Goal: Find specific page/section: Find specific page/section

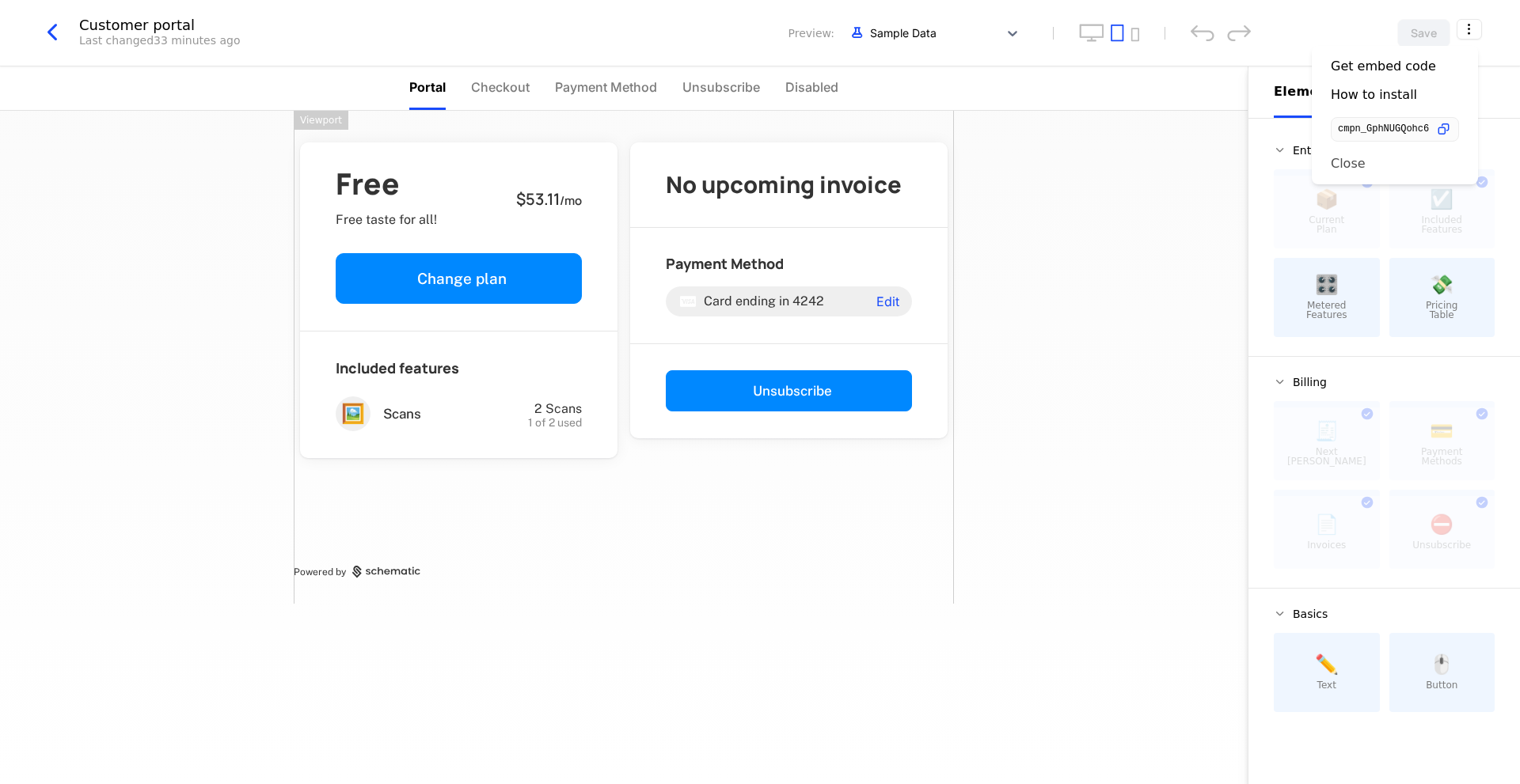
click at [1368, 163] on div "Close" at bounding box center [1395, 163] width 129 height 15
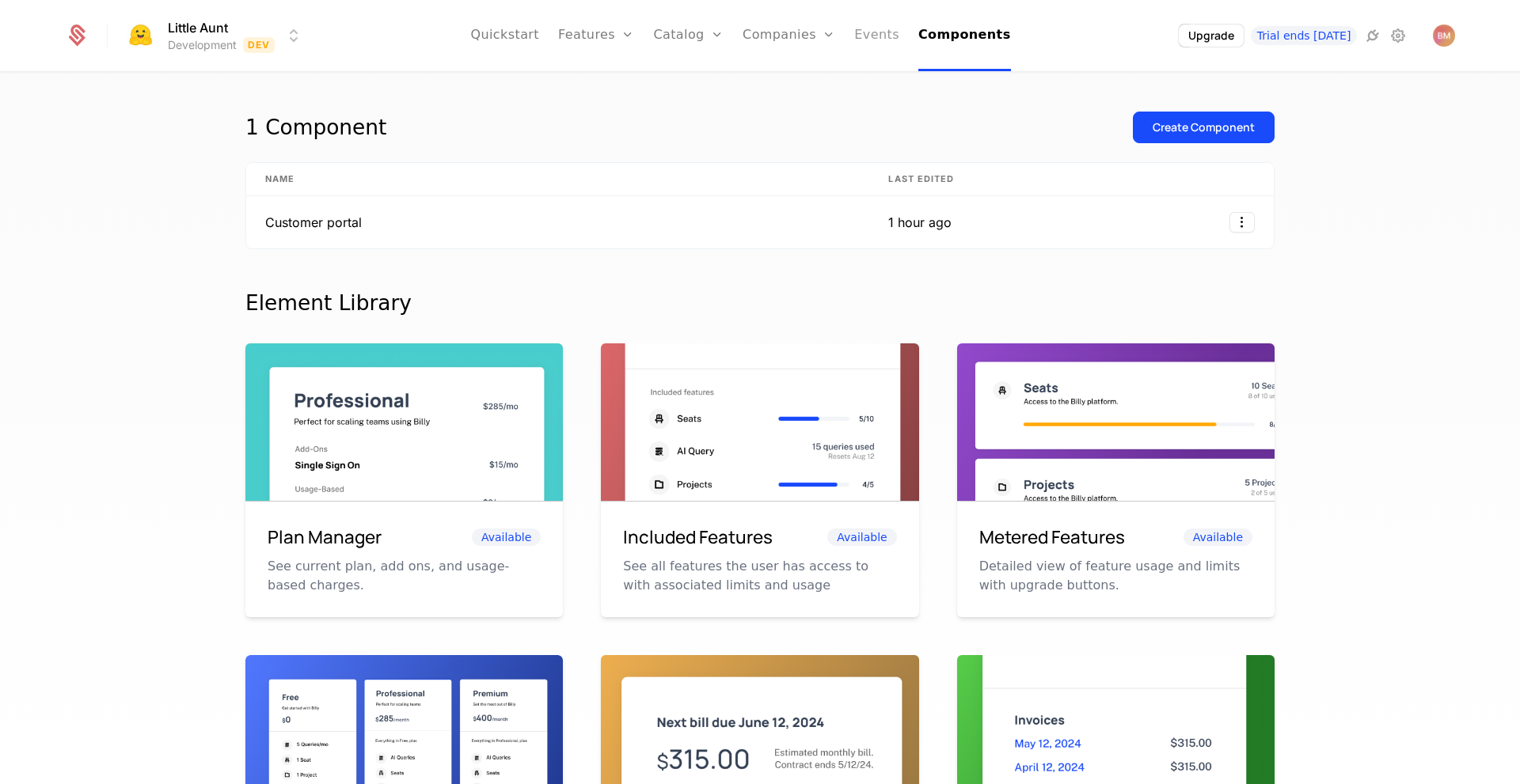
click at [858, 36] on link "Events" at bounding box center [877, 36] width 45 height 71
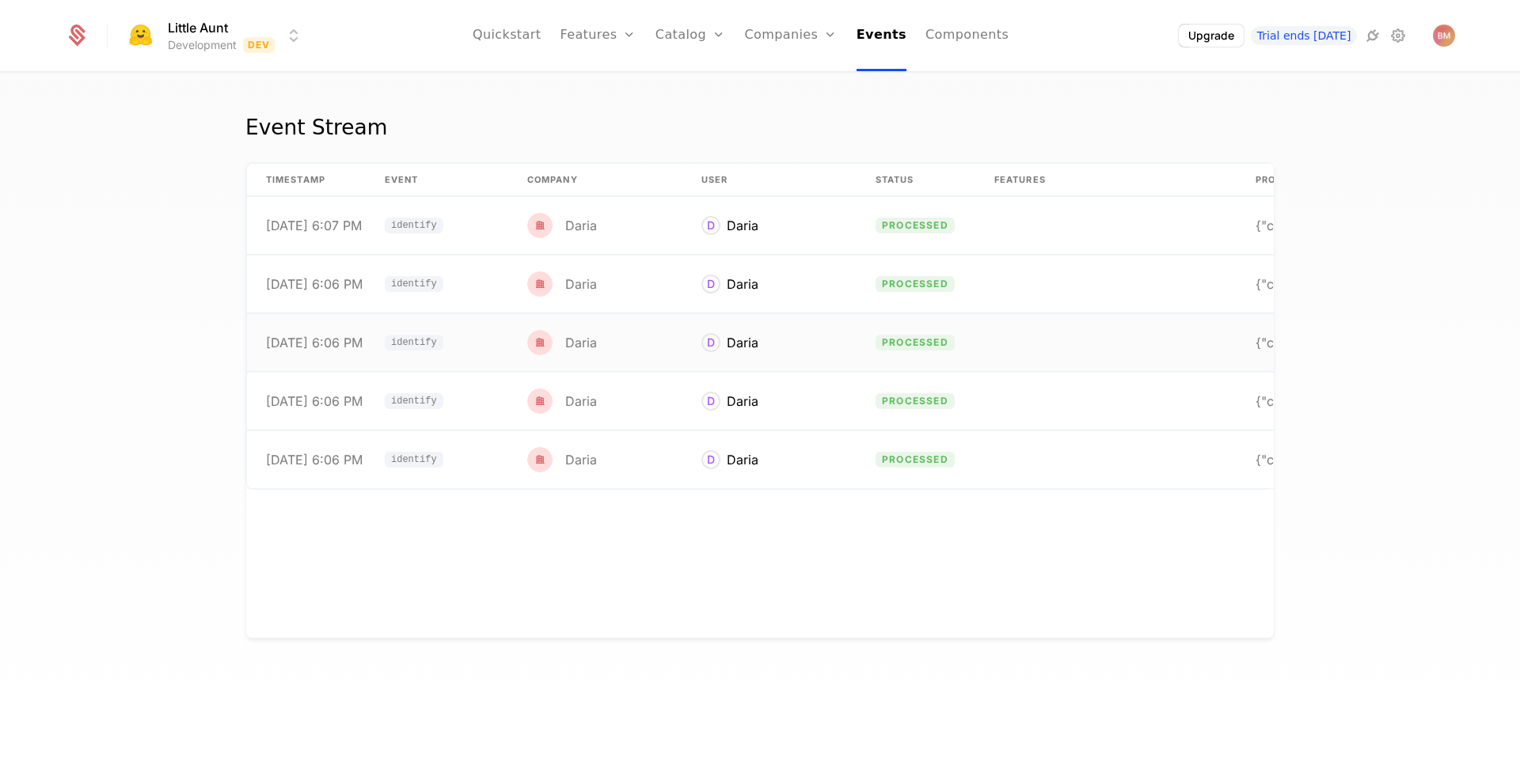
scroll to position [0, 121]
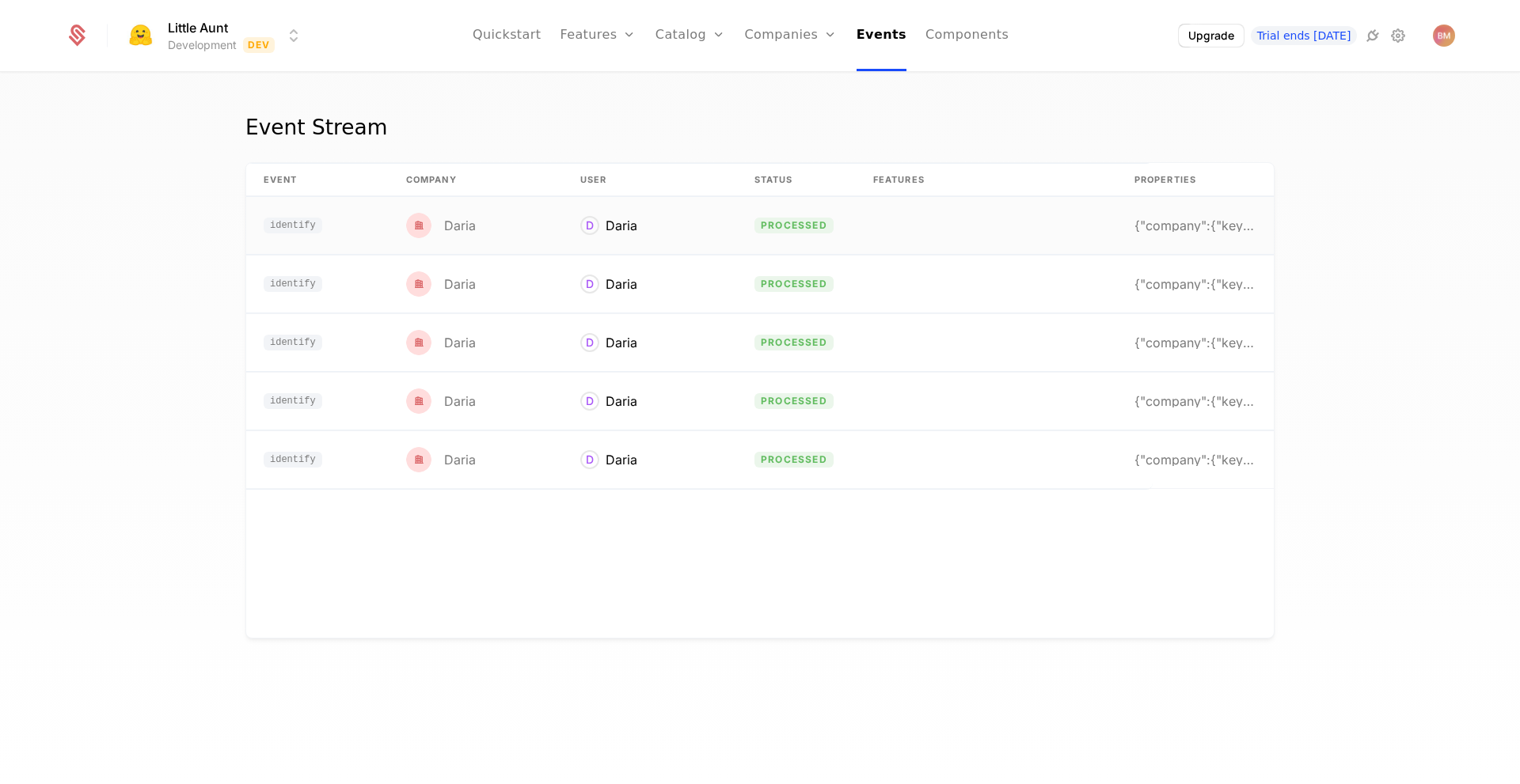
click at [1135, 222] on div "{"company":{"keys":{"id":"user_31Rzni9JmH74HQQnc06" at bounding box center [1194, 225] width 120 height 12
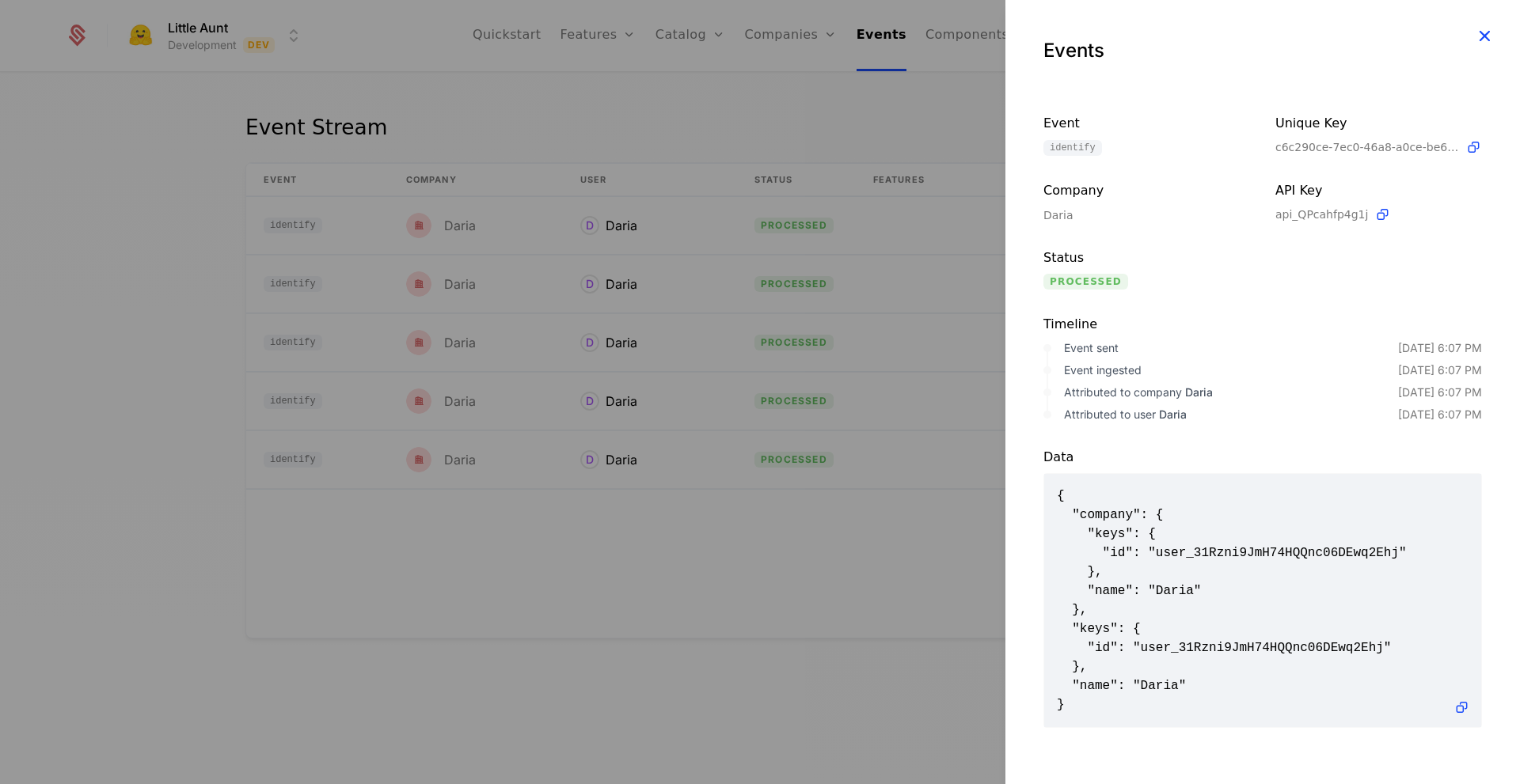
click at [1488, 27] on icon "button" at bounding box center [1484, 35] width 20 height 20
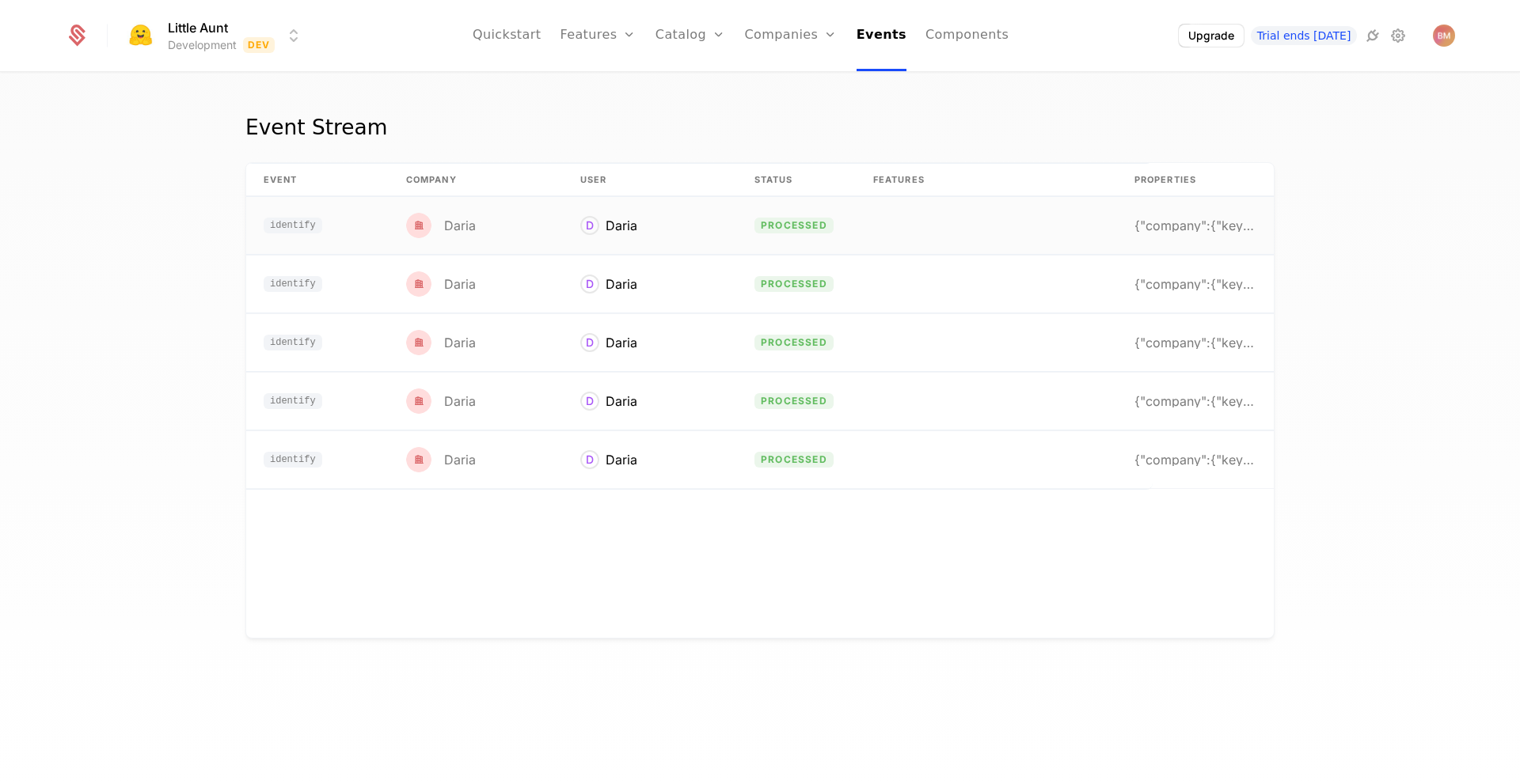
click at [1007, 221] on td at bounding box center [985, 226] width 261 height 58
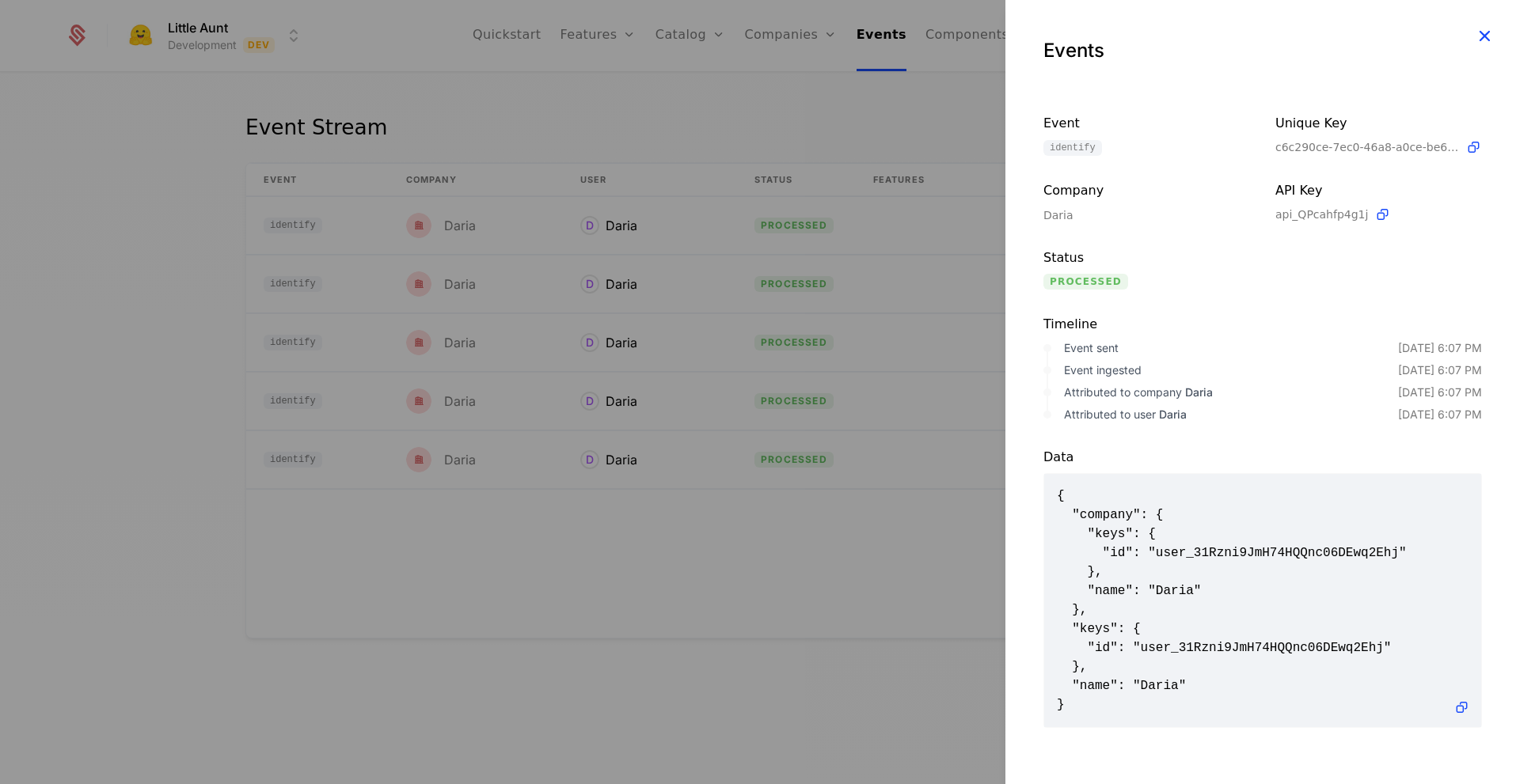
click at [1490, 41] on icon "button" at bounding box center [1484, 35] width 20 height 20
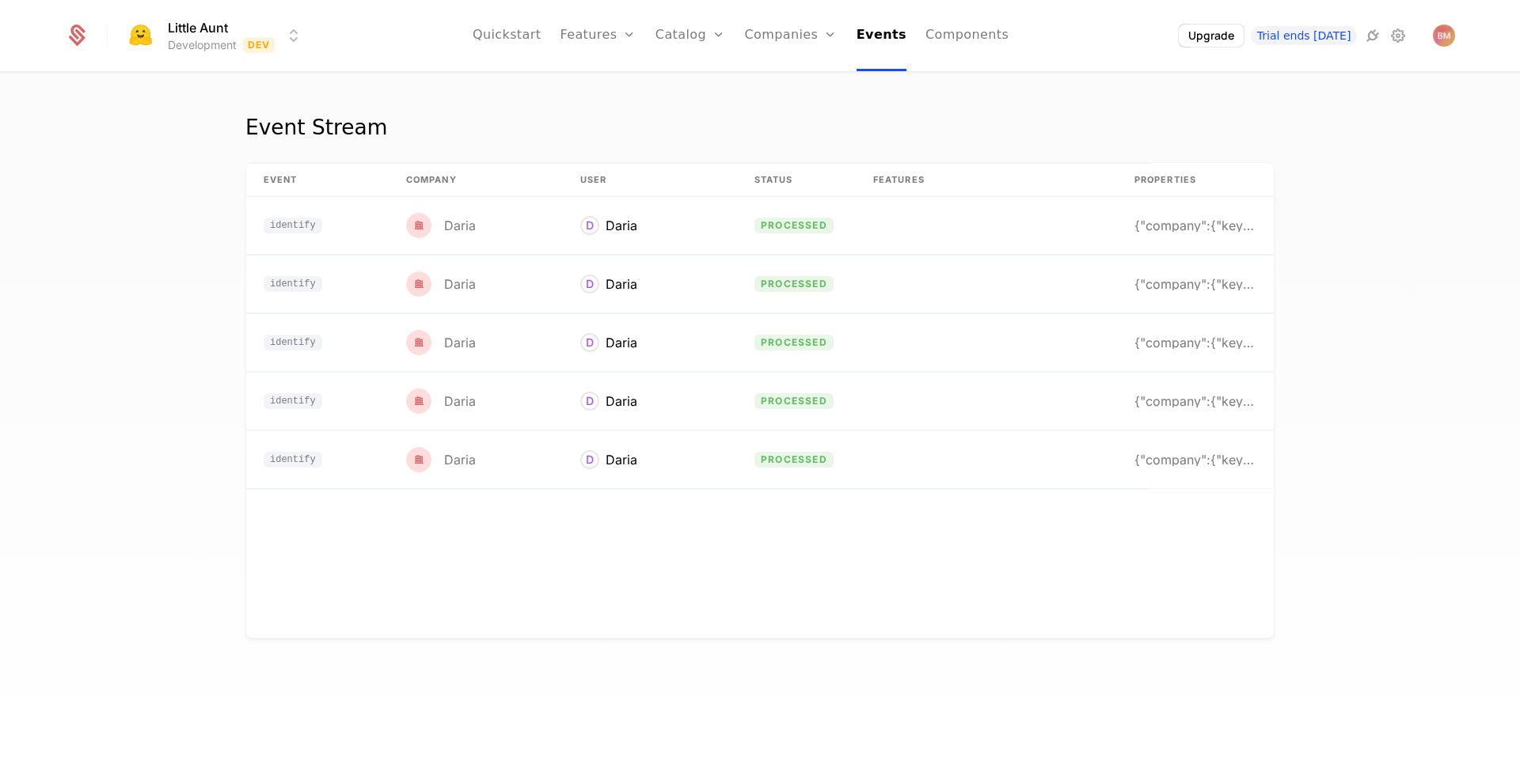
click at [1278, 134] on div "Event Stream timestamp Event Company User Status Features Properties [DATE] 6:0…" at bounding box center [760, 434] width 1520 height 720
click at [1400, 38] on icon at bounding box center [1398, 36] width 19 height 19
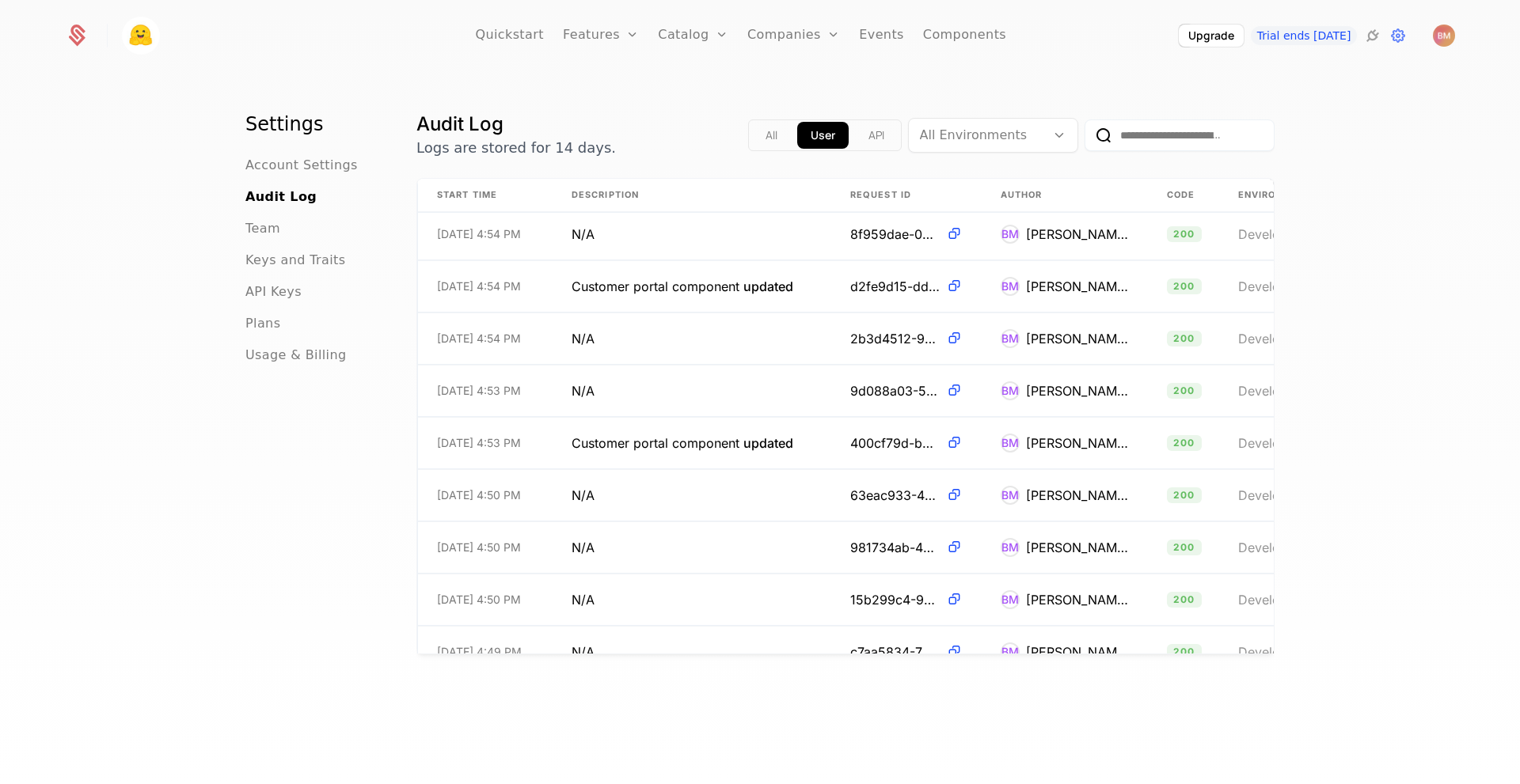
scroll to position [1010, 0]
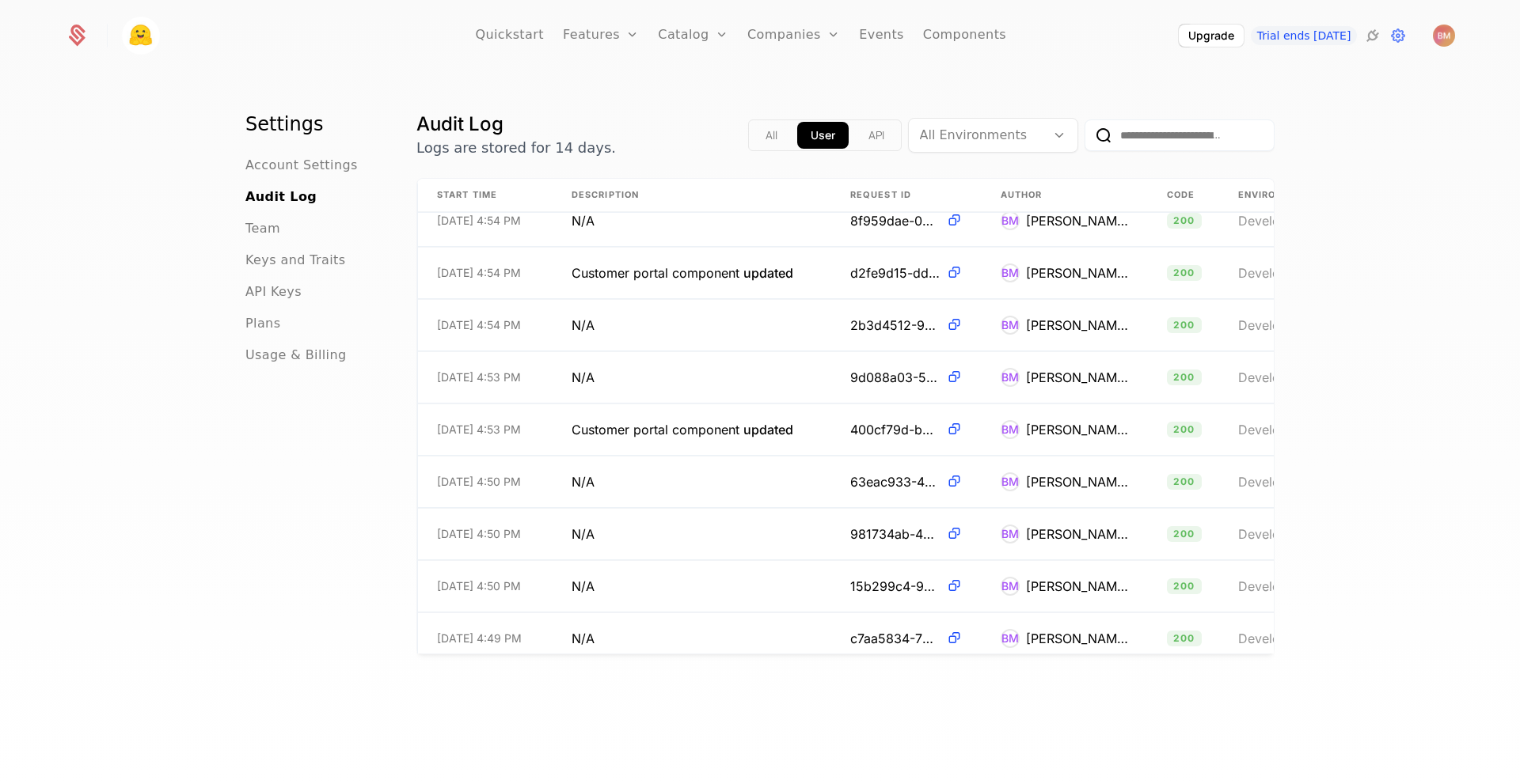
click at [142, 38] on img at bounding box center [141, 36] width 38 height 38
click at [145, 25] on img at bounding box center [141, 36] width 38 height 38
click at [74, 44] on icon at bounding box center [76, 36] width 22 height 22
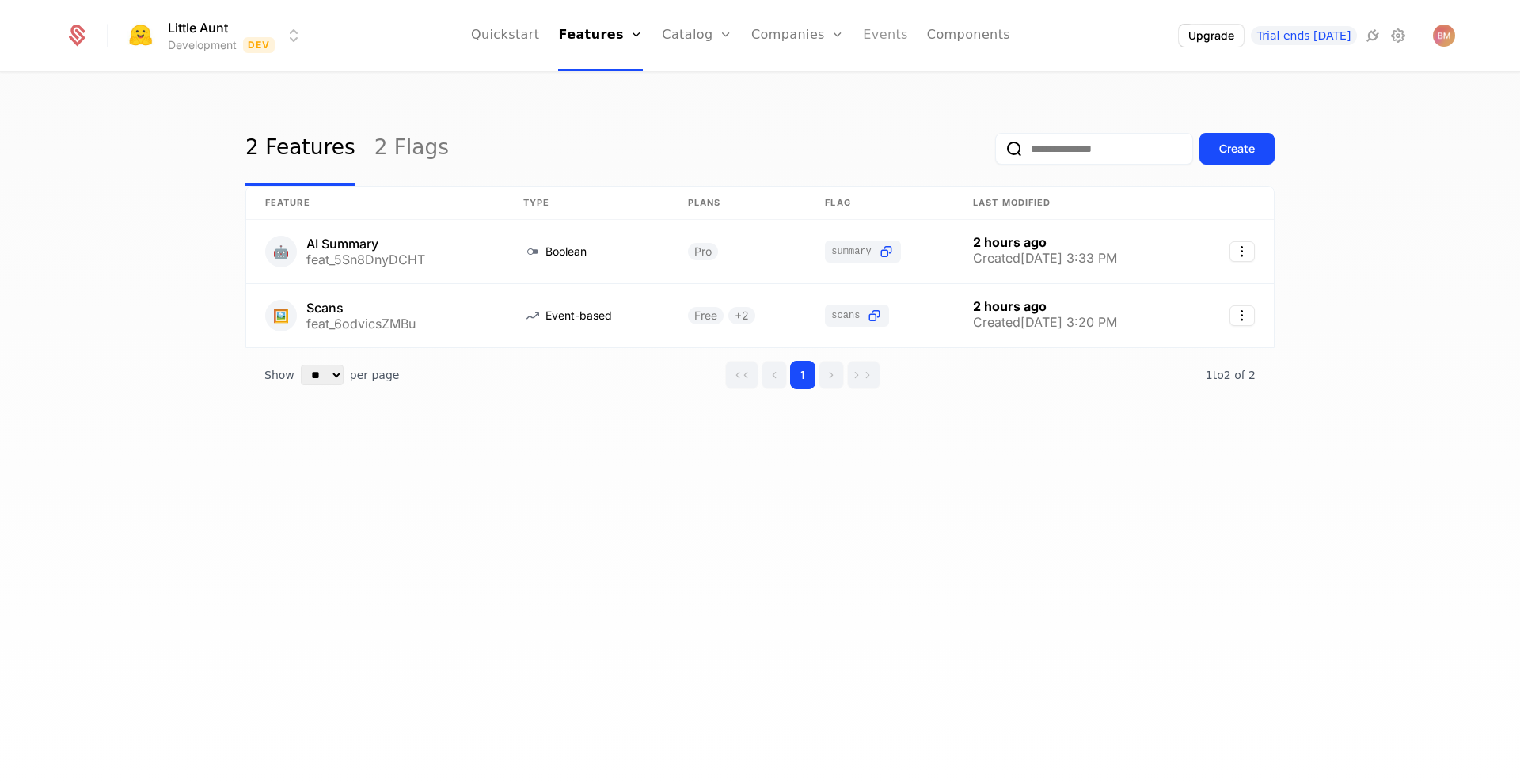
click at [890, 45] on link "Events" at bounding box center [885, 36] width 45 height 71
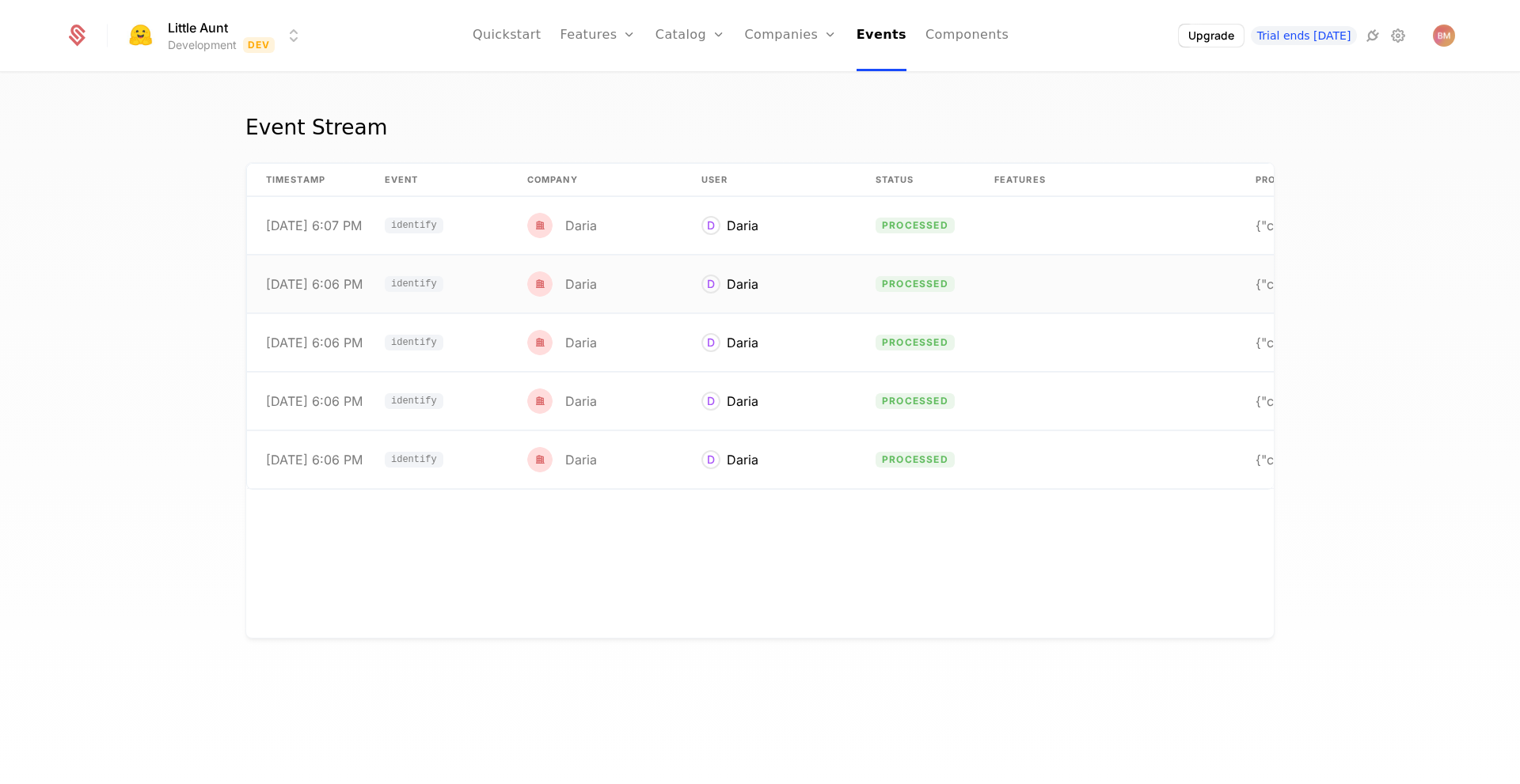
scroll to position [0, 121]
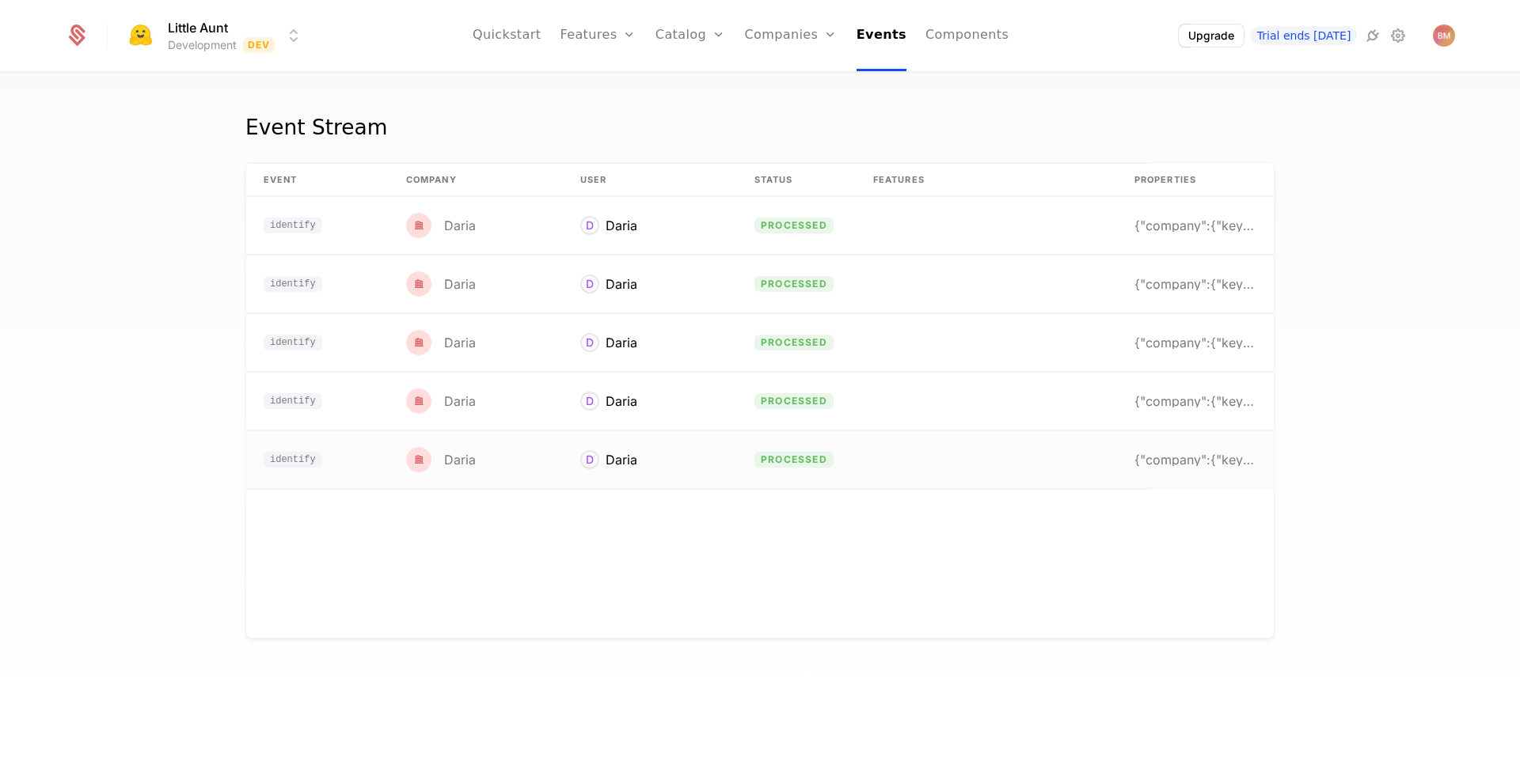
click at [1180, 469] on td "{"company":{"keys":{"id":"user_31Rzni9JmH74HQQnc06" at bounding box center [1194, 459] width 158 height 57
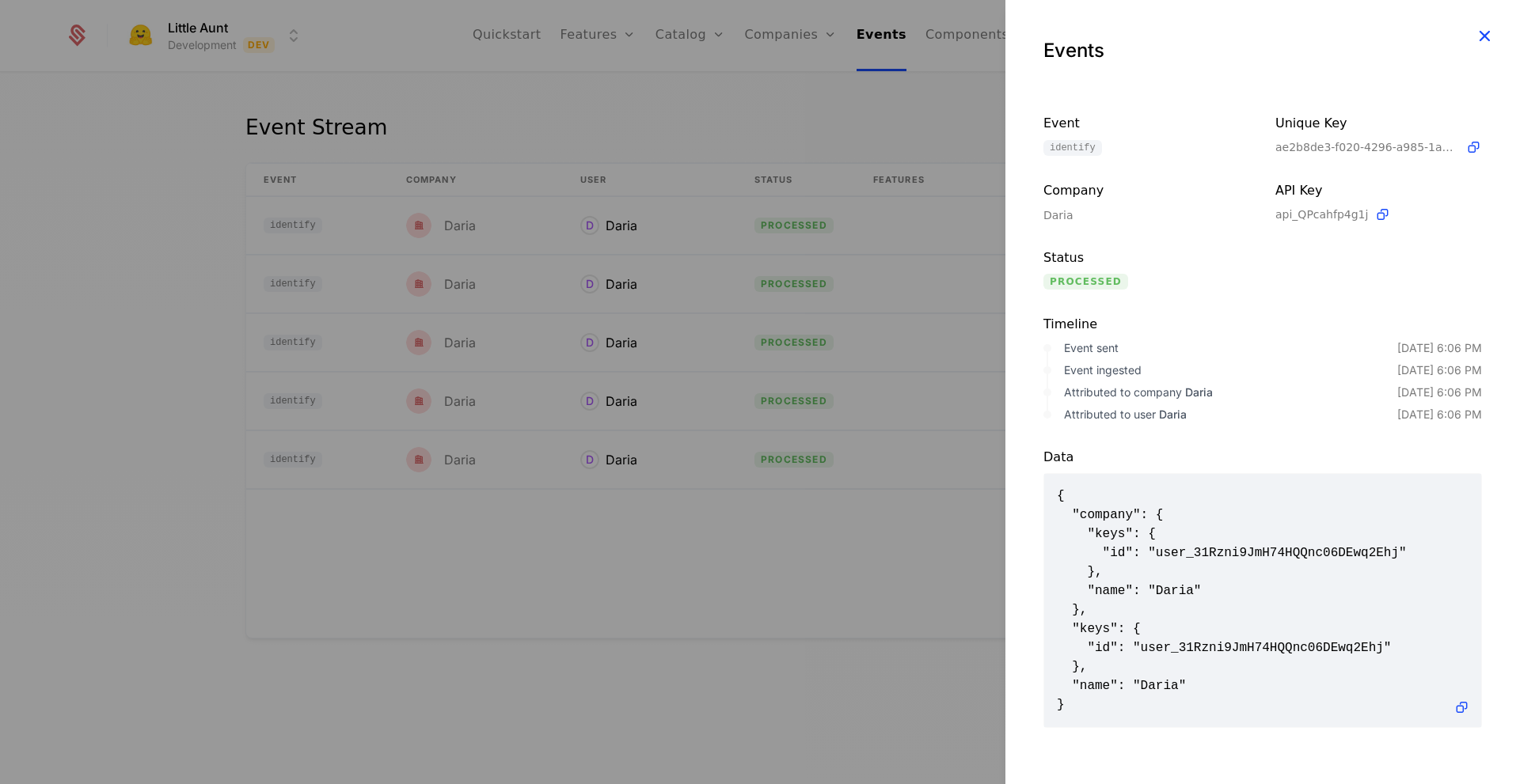
click at [1476, 36] on icon "button" at bounding box center [1484, 35] width 20 height 20
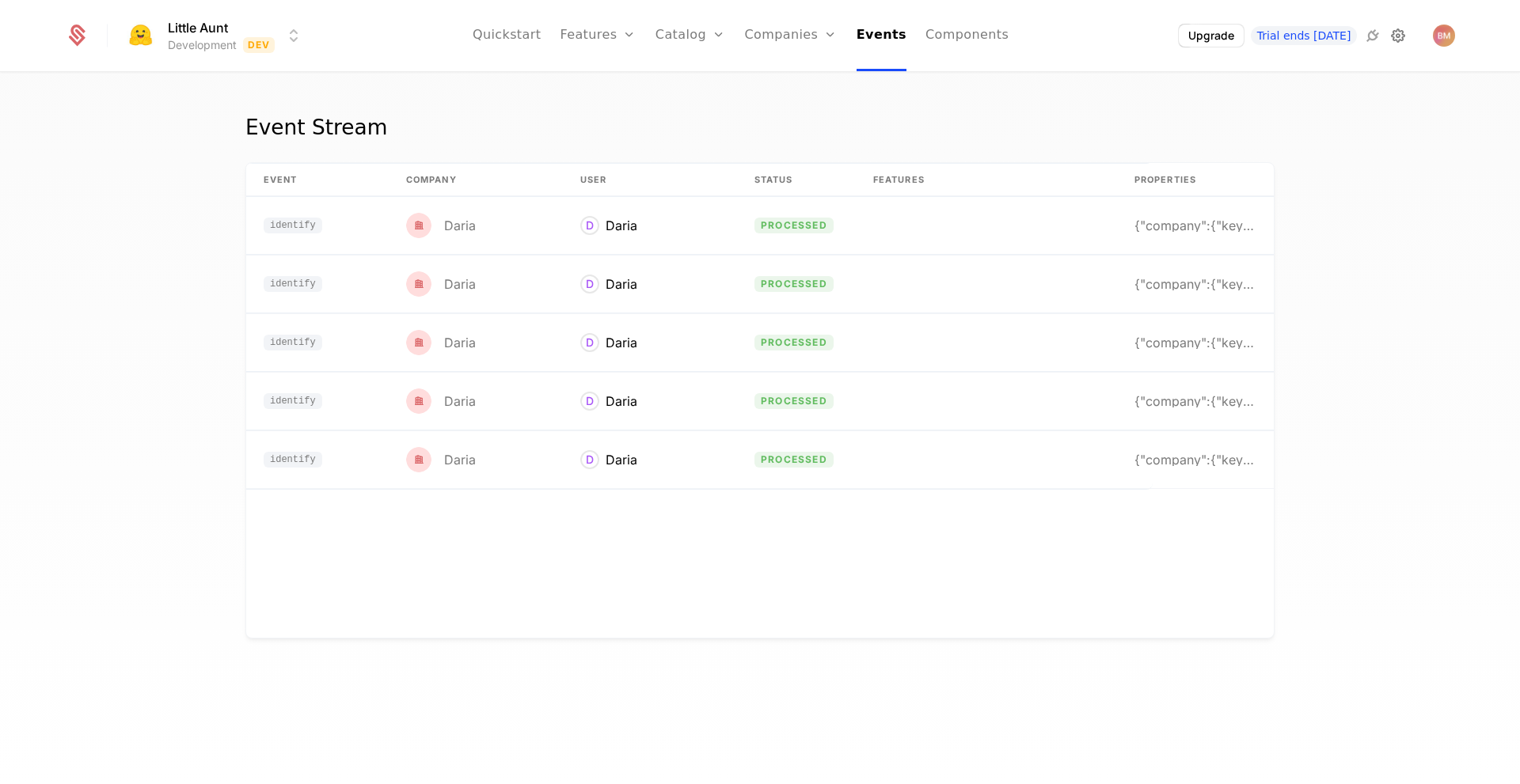
click at [1401, 39] on icon at bounding box center [1398, 36] width 19 height 19
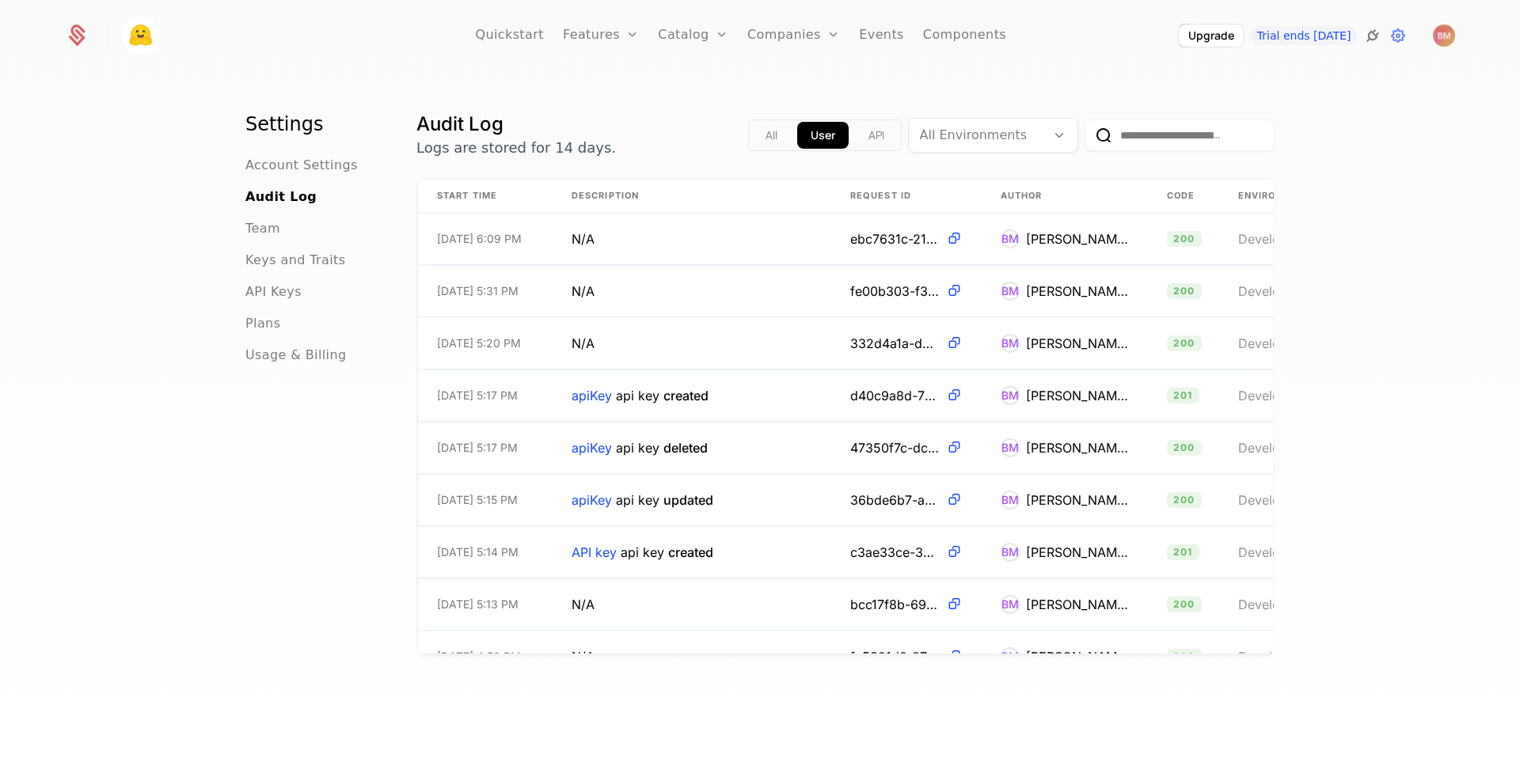
click at [1376, 34] on icon at bounding box center [1373, 36] width 19 height 19
